Goal: Information Seeking & Learning: Learn about a topic

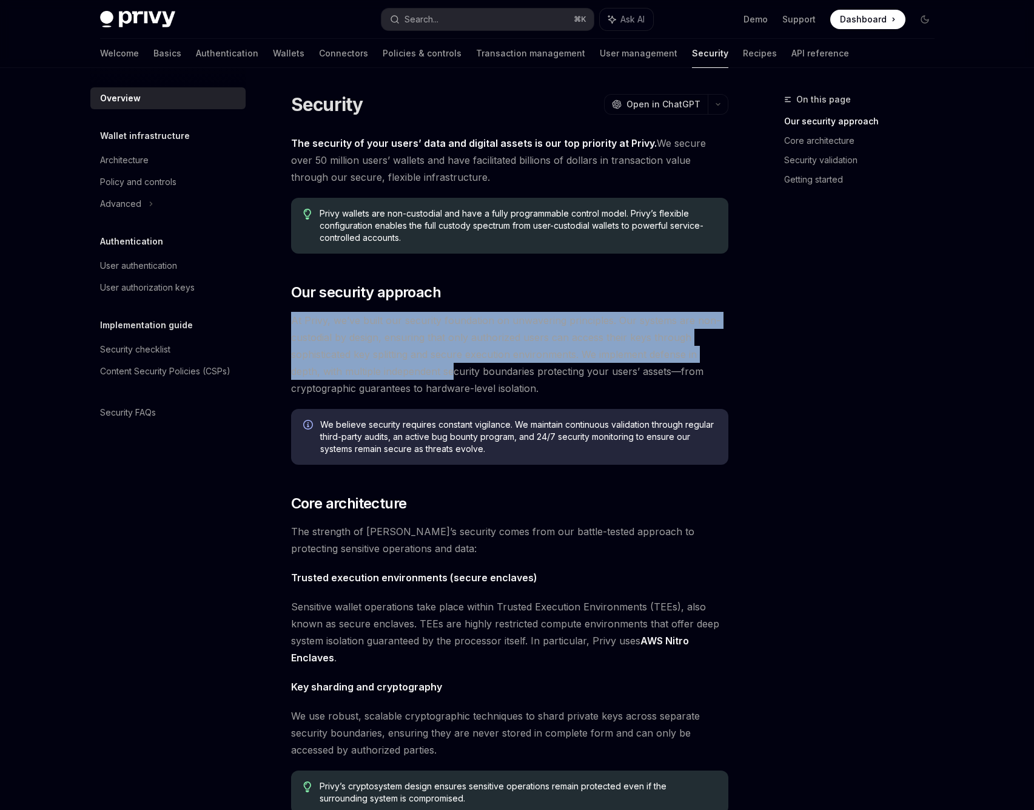
drag, startPoint x: 443, startPoint y: 307, endPoint x: 453, endPoint y: 374, distance: 67.5
click at [453, 374] on div "The security of your users’ data and digital assets is our top priority at Priv…" at bounding box center [509, 676] width 437 height 1082
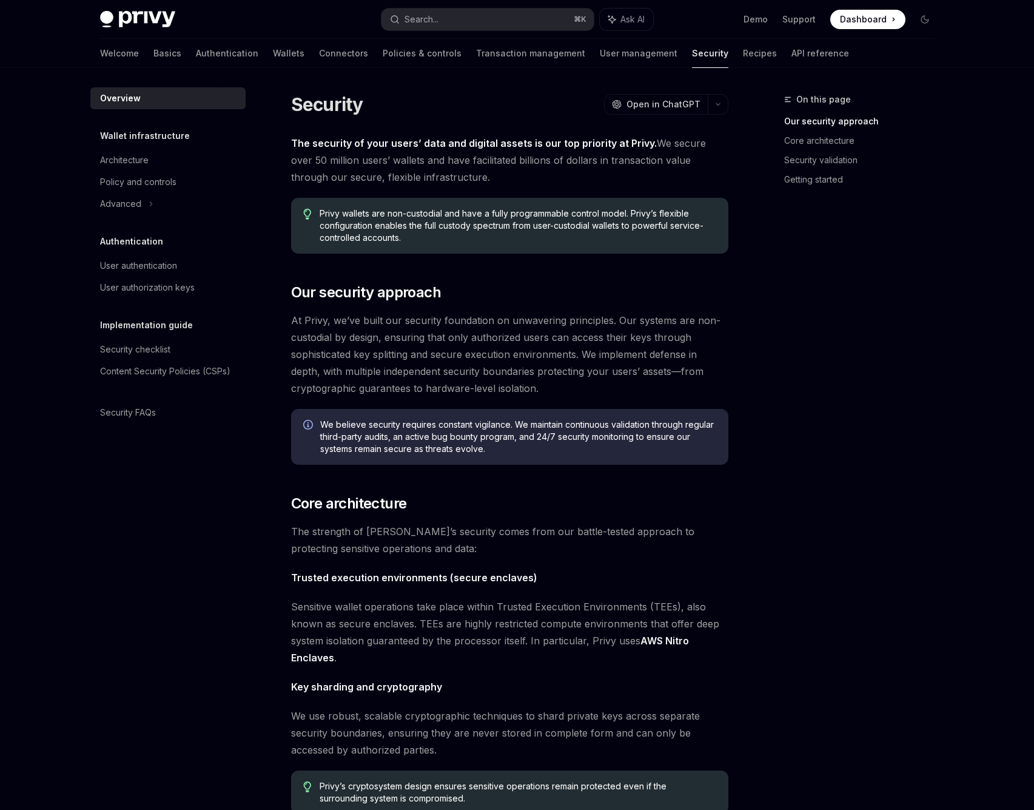
drag, startPoint x: 453, startPoint y: 374, endPoint x: 475, endPoint y: 323, distance: 55.4
click at [454, 370] on span "At Privy, we’ve built our security foundation on unwavering principles. Our sys…" at bounding box center [509, 354] width 437 height 85
drag, startPoint x: 346, startPoint y: 148, endPoint x: 352, endPoint y: 143, distance: 7.3
click at [347, 147] on strong "The security of your users’ data and digital assets is our top priority at Priv…" at bounding box center [474, 143] width 366 height 12
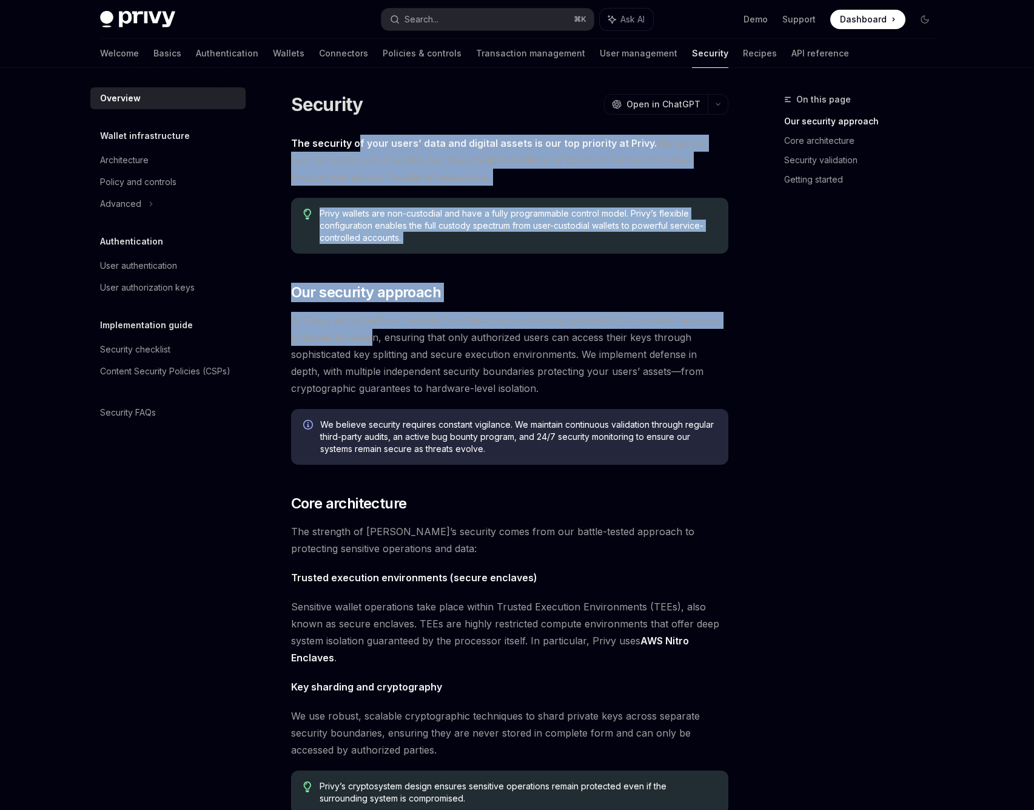
drag, startPoint x: 356, startPoint y: 139, endPoint x: 377, endPoint y: 334, distance: 195.7
click at [377, 334] on div "The security of your users’ data and digital assets is our top priority at Priv…" at bounding box center [509, 676] width 437 height 1082
drag, startPoint x: 377, startPoint y: 334, endPoint x: 265, endPoint y: 285, distance: 121.9
click at [375, 332] on span "At Privy, we’ve built our security foundation on unwavering principles. Our sys…" at bounding box center [509, 354] width 437 height 85
drag, startPoint x: 348, startPoint y: 136, endPoint x: 441, endPoint y: 337, distance: 220.6
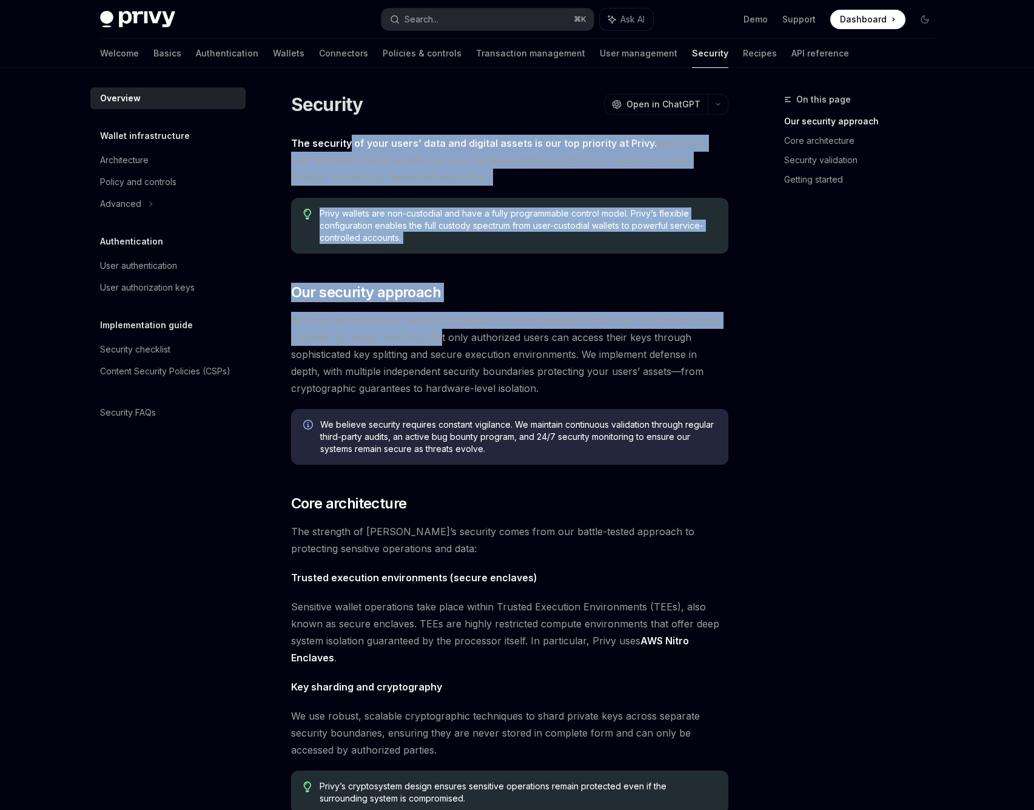
click at [440, 337] on div "The security of your users’ data and digital assets is our top priority at Priv…" at bounding box center [509, 676] width 437 height 1082
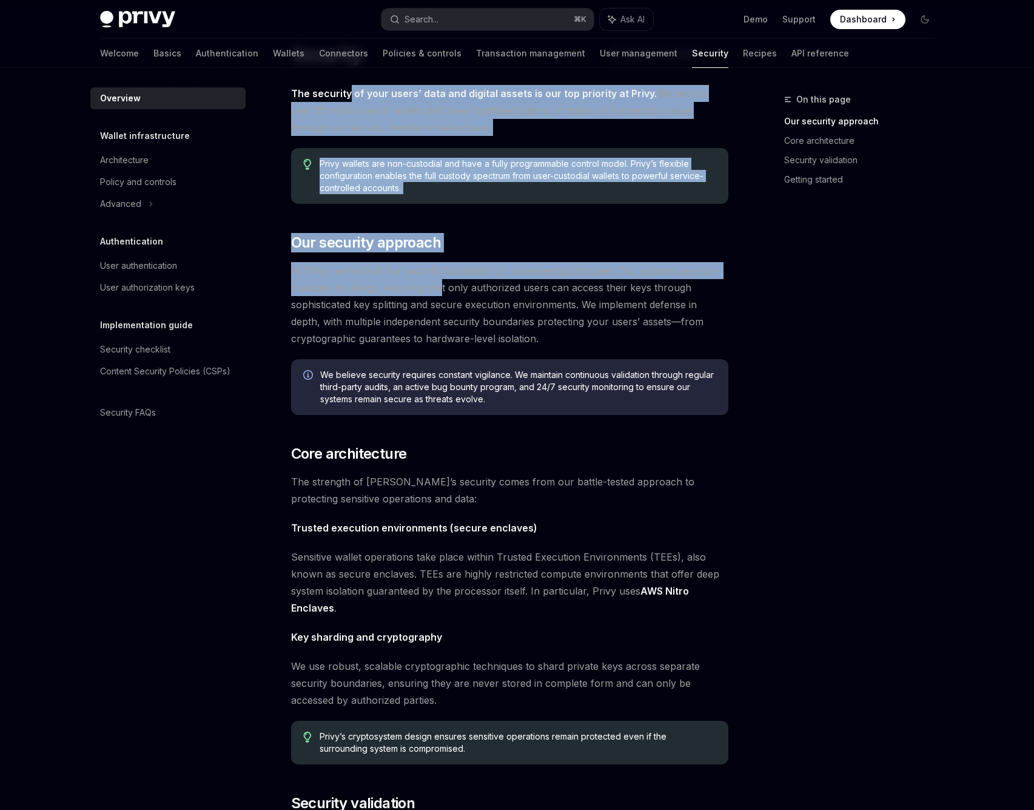
scroll to position [56, 0]
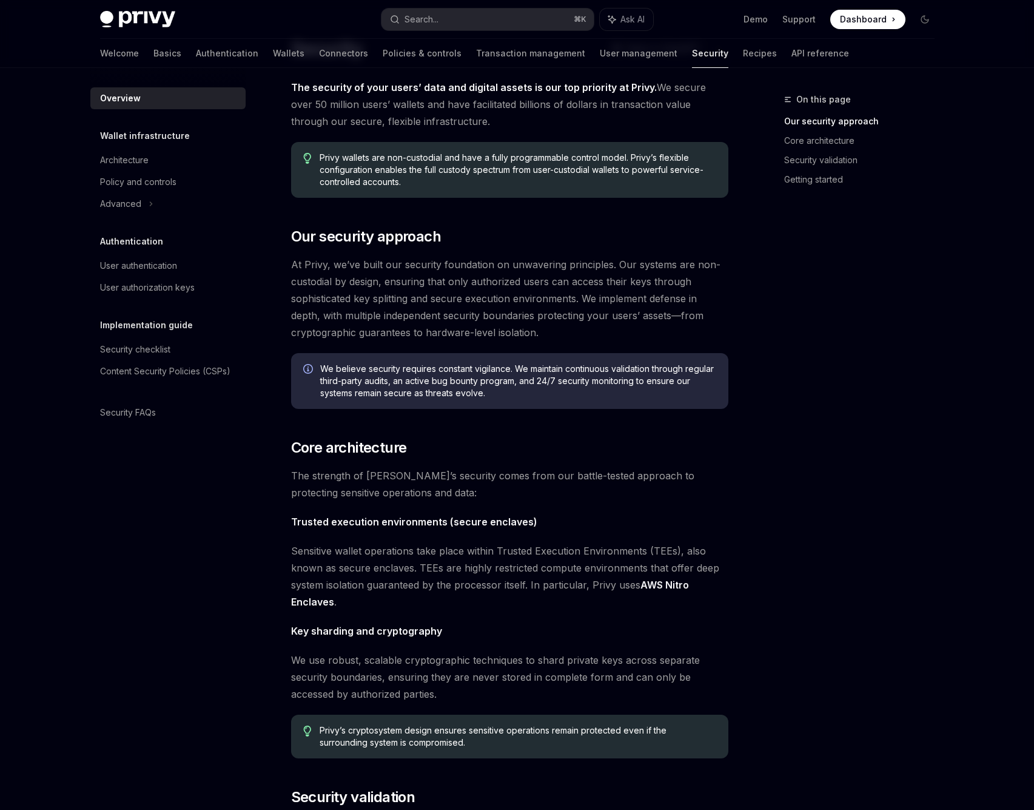
click at [472, 277] on span "At Privy, we’ve built our security foundation on unwavering principles. Our sys…" at bounding box center [509, 298] width 437 height 85
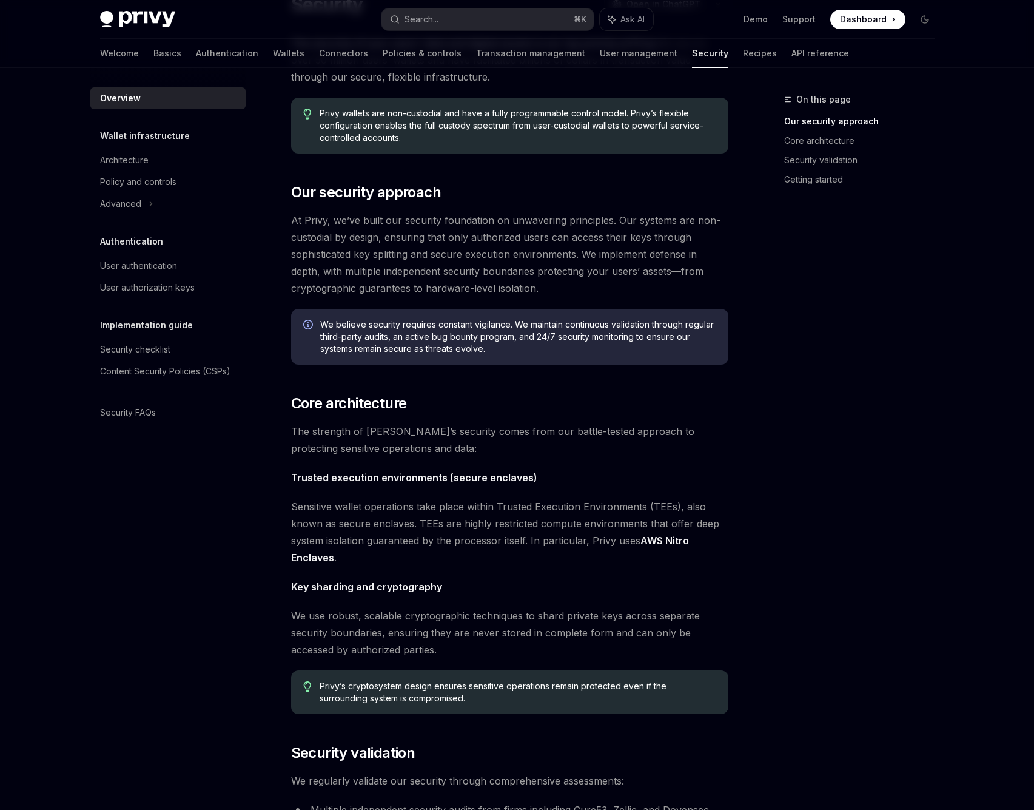
scroll to position [126, 0]
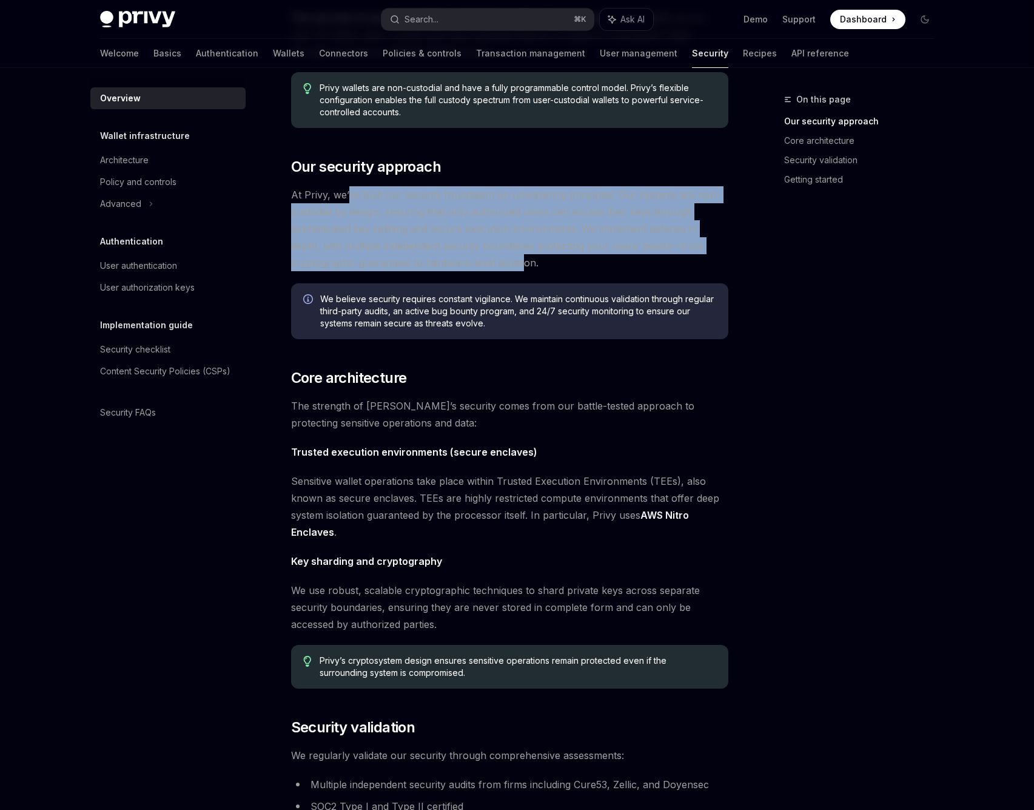
drag, startPoint x: 346, startPoint y: 198, endPoint x: 521, endPoint y: 267, distance: 188.6
click at [521, 267] on span "At Privy, we’ve built our security foundation on unwavering principles. Our sys…" at bounding box center [509, 228] width 437 height 85
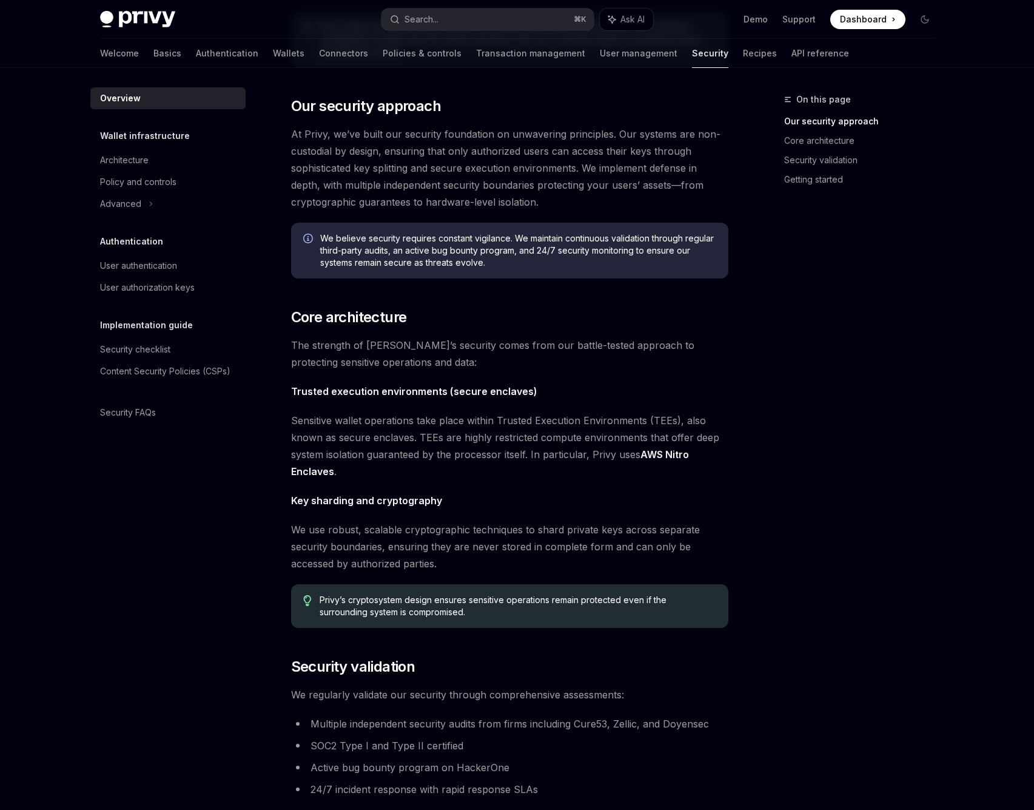
scroll to position [203, 0]
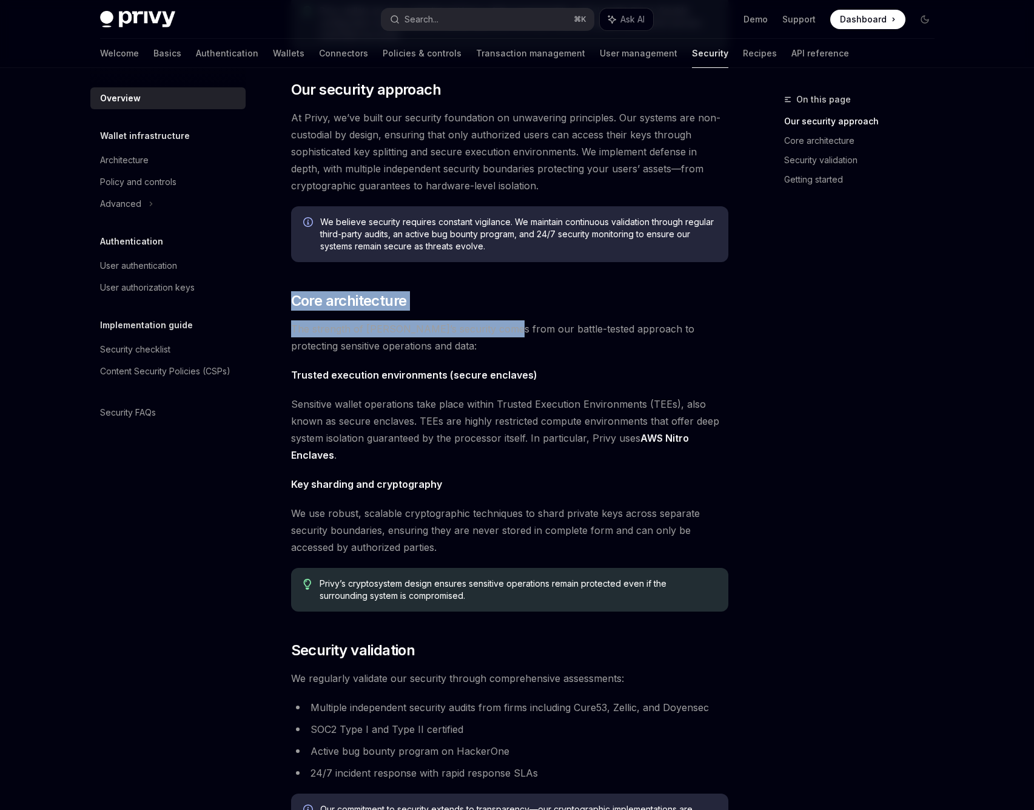
drag, startPoint x: 406, startPoint y: 290, endPoint x: 500, endPoint y: 334, distance: 103.9
click at [500, 334] on div "The security of your users’ data and digital assets is our top priority at Priv…" at bounding box center [509, 473] width 437 height 1082
drag, startPoint x: 500, startPoint y: 334, endPoint x: 498, endPoint y: 313, distance: 20.7
click at [500, 332] on span "The strength of [PERSON_NAME]’s security comes from our battle-tested approach …" at bounding box center [509, 337] width 437 height 34
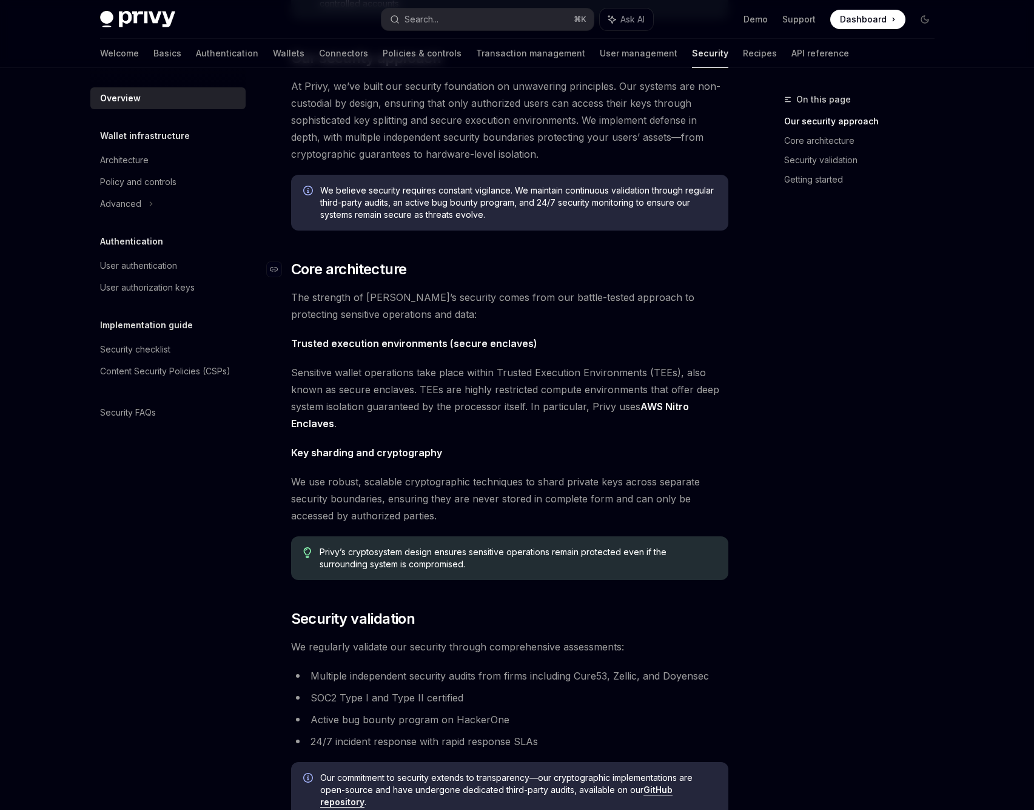
scroll to position [253, 0]
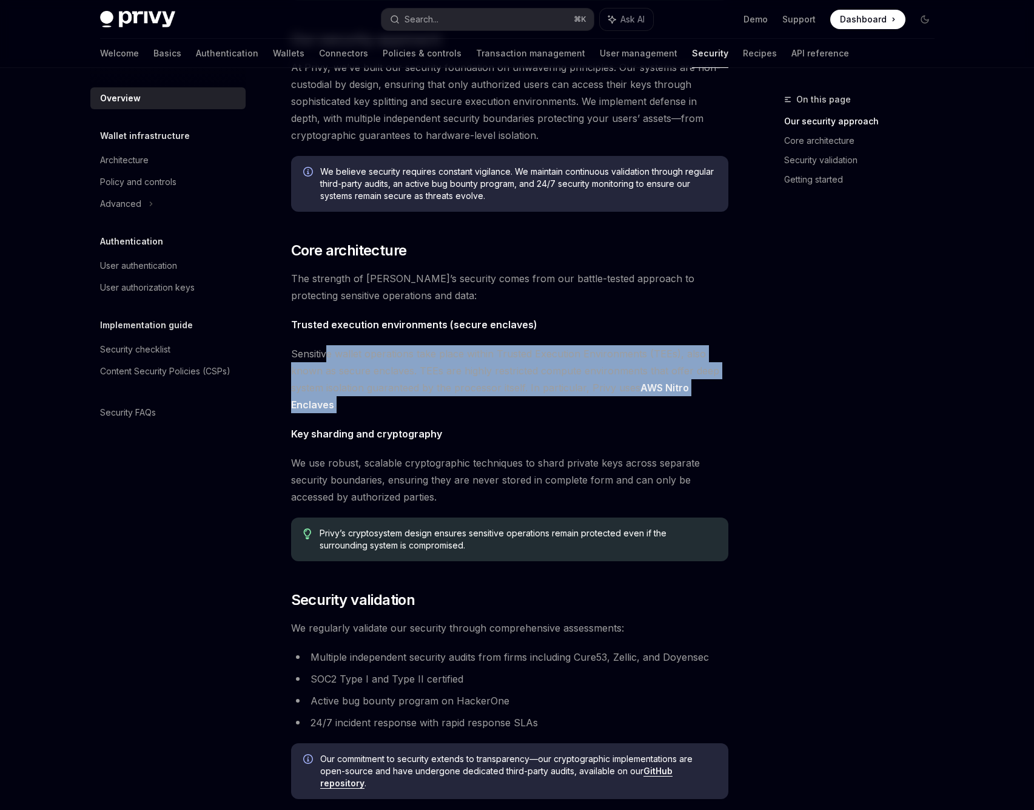
drag, startPoint x: 326, startPoint y: 356, endPoint x: 537, endPoint y: 408, distance: 217.4
click at [537, 408] on span "Sensitive wallet operations take place within Trusted Execution Environments (T…" at bounding box center [509, 379] width 437 height 68
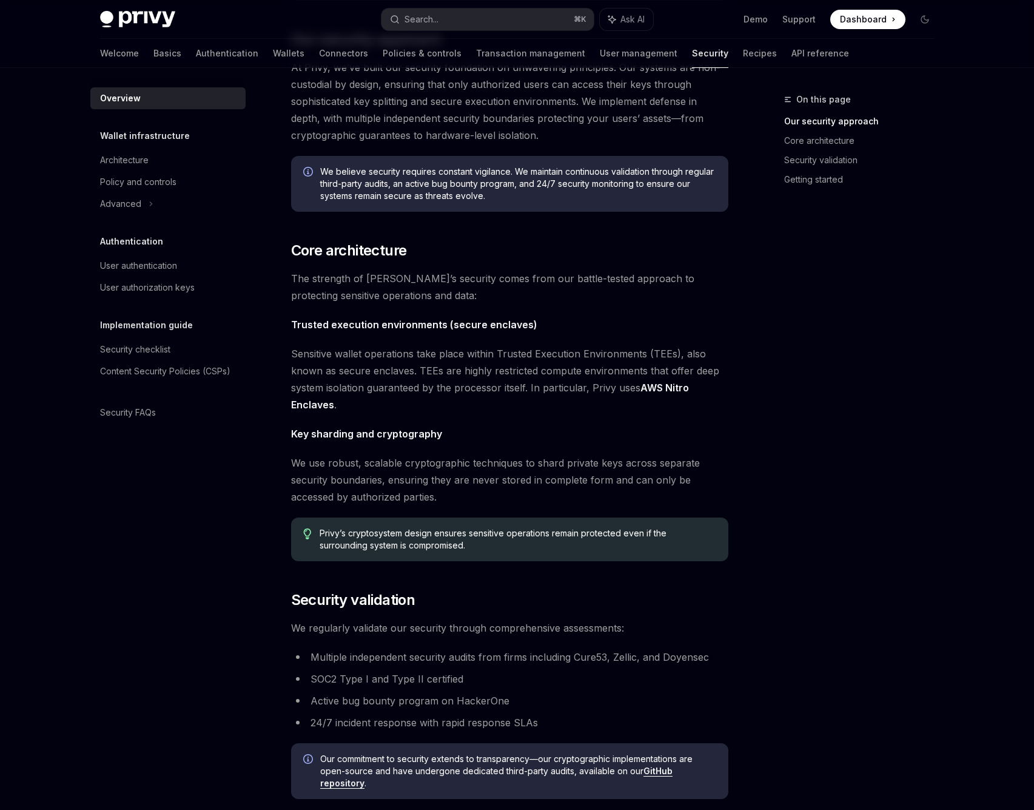
drag, startPoint x: 537, startPoint y: 408, endPoint x: 499, endPoint y: 337, distance: 80.8
click at [535, 400] on span "Sensitive wallet operations take place within Trusted Execution Environments (T…" at bounding box center [509, 379] width 437 height 68
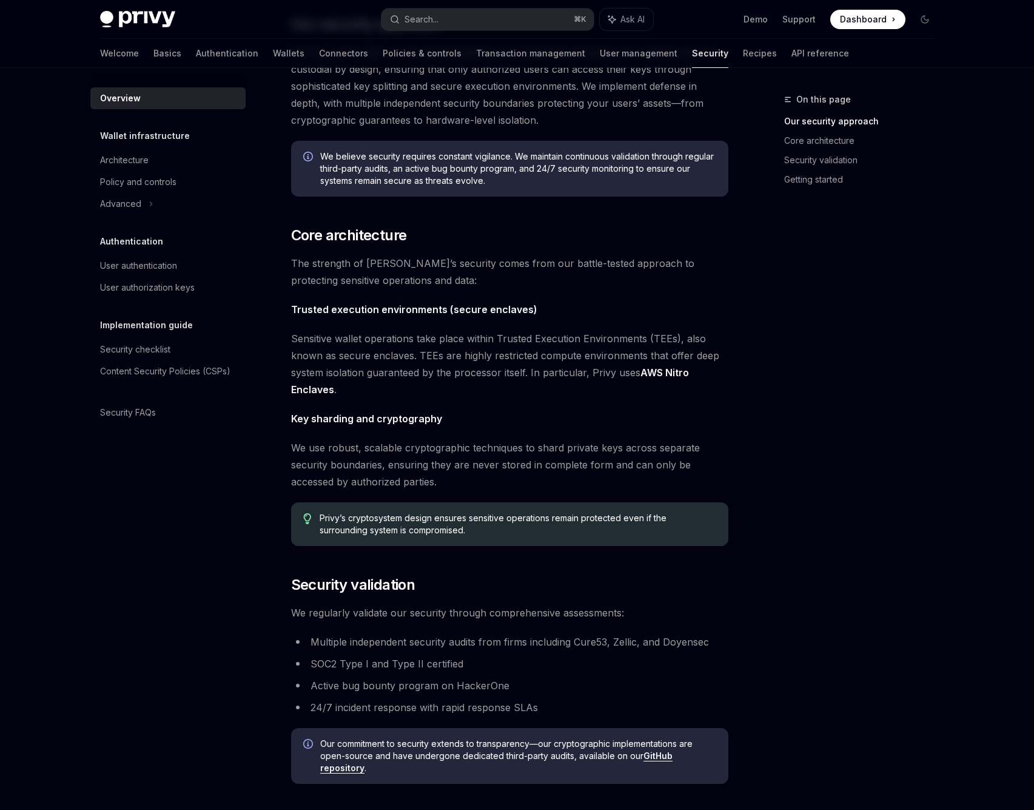
scroll to position [281, 0]
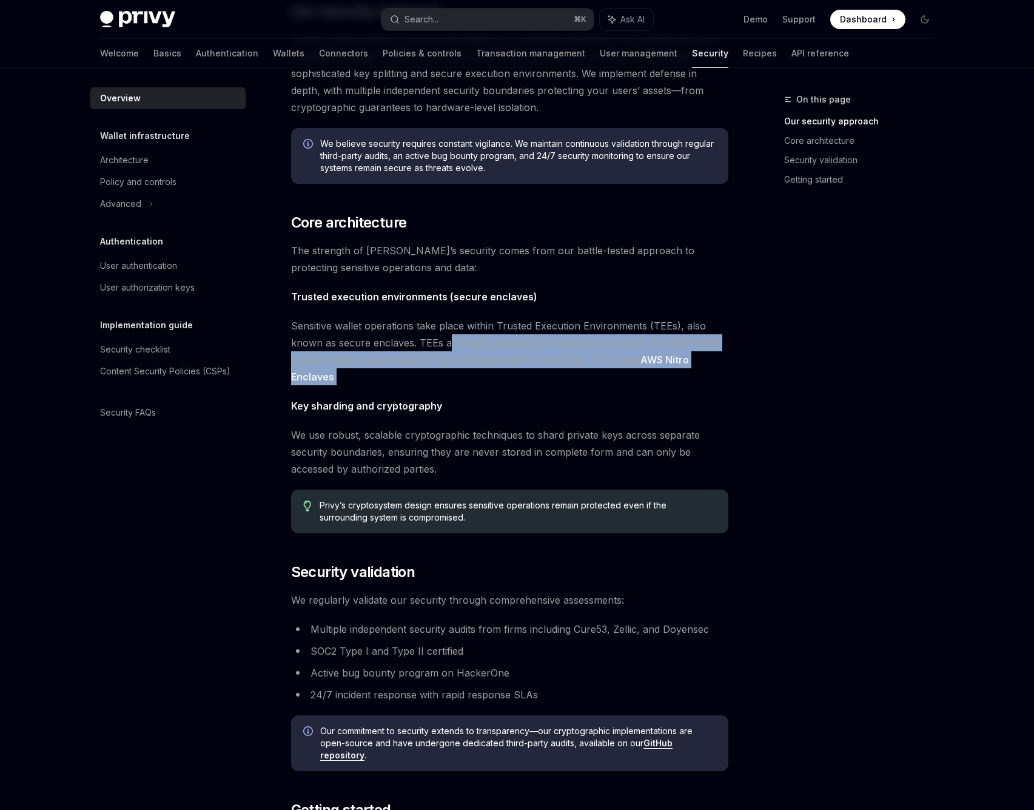
drag, startPoint x: 444, startPoint y: 381, endPoint x: 449, endPoint y: 340, distance: 41.5
click at [449, 340] on span "Sensitive wallet operations take place within Trusted Execution Environments (T…" at bounding box center [509, 351] width 437 height 68
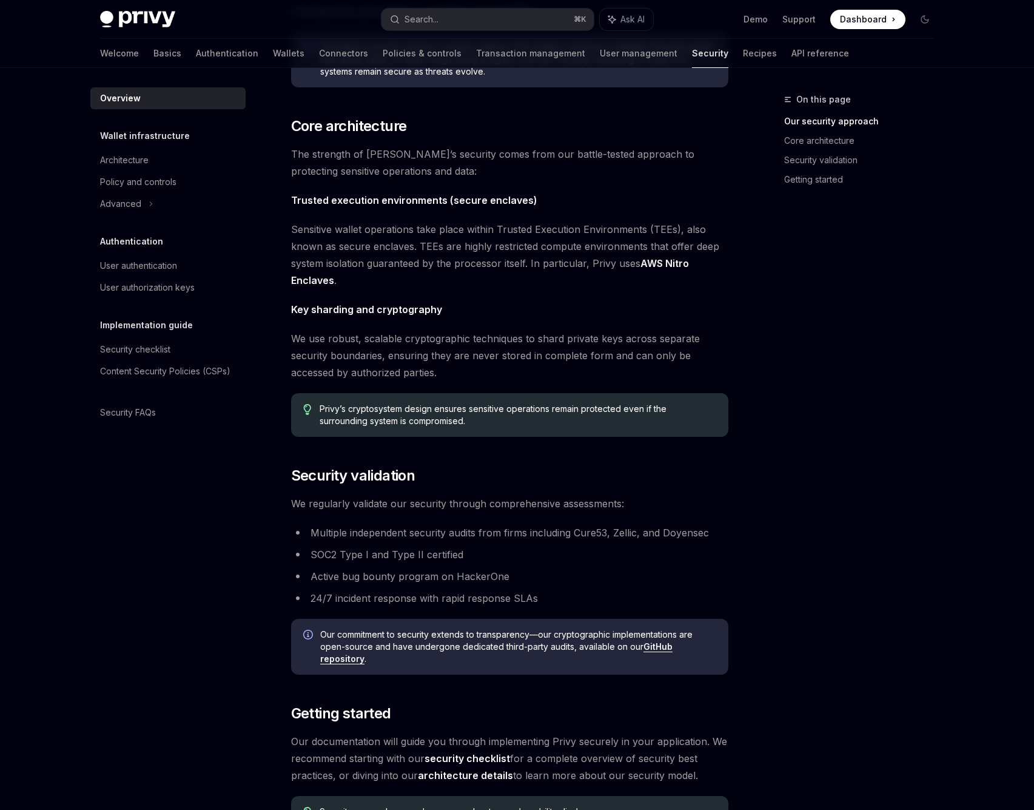
scroll to position [378, 0]
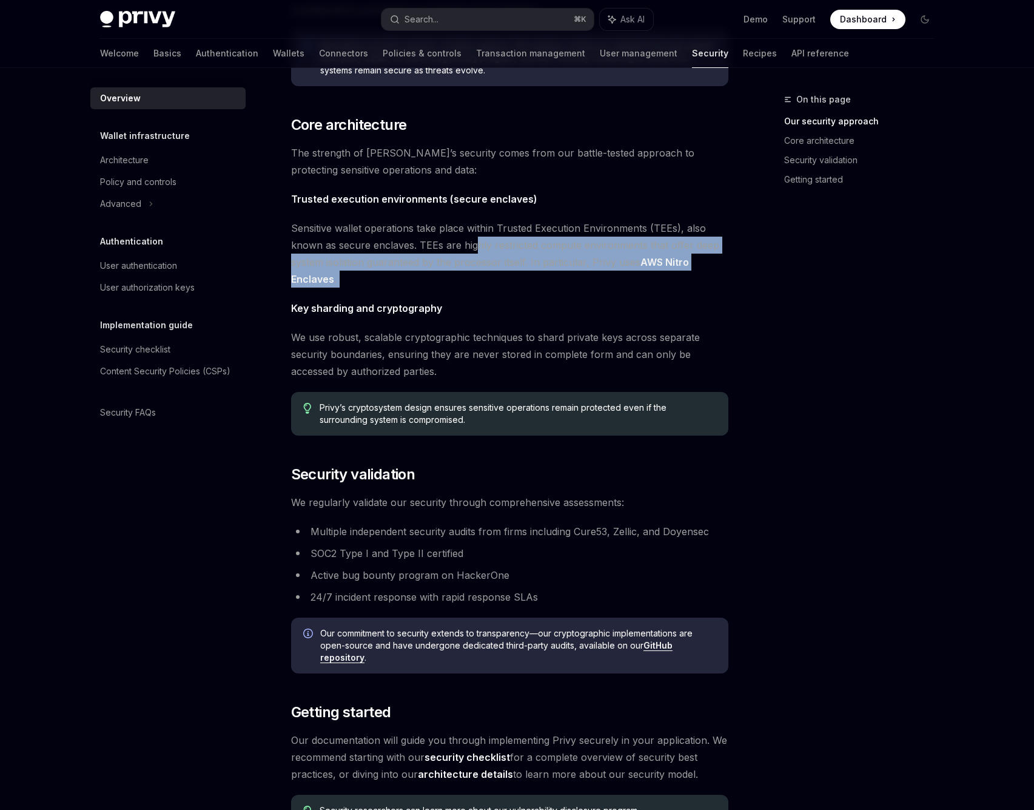
drag, startPoint x: 461, startPoint y: 293, endPoint x: 495, endPoint y: 272, distance: 39.5
click at [474, 248] on div "The security of your users’ data and digital assets is our top priority at Priv…" at bounding box center [509, 297] width 437 height 1082
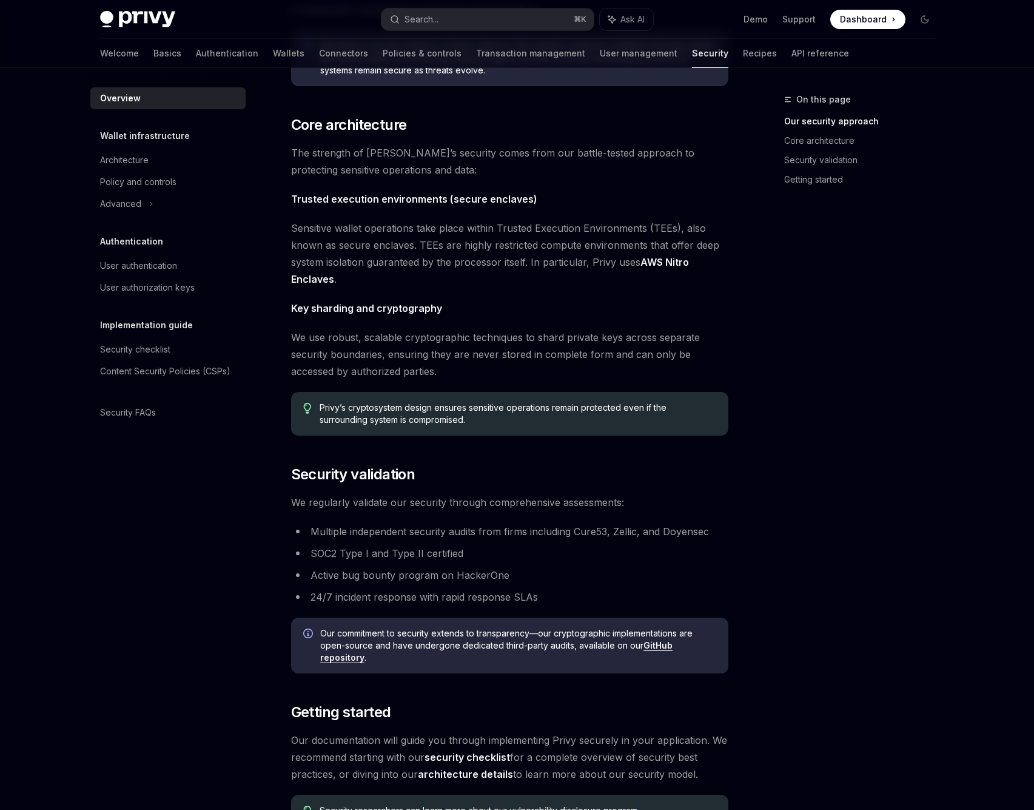
drag, startPoint x: 614, startPoint y: 309, endPoint x: 644, endPoint y: 282, distance: 40.3
click at [618, 306] on span "Key sharding and cryptography" at bounding box center [509, 308] width 437 height 17
click at [640, 262] on link "AWS Nitro Enclaves" at bounding box center [490, 271] width 398 height 30
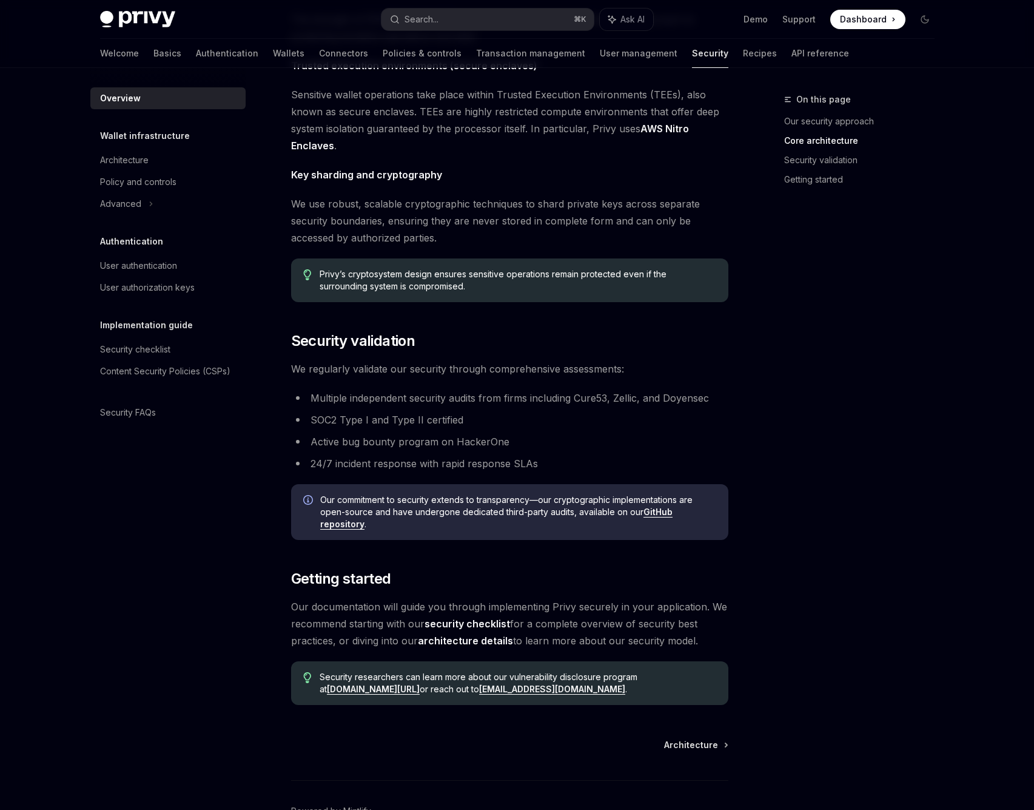
scroll to position [587, 0]
